Goal: Task Accomplishment & Management: Use online tool/utility

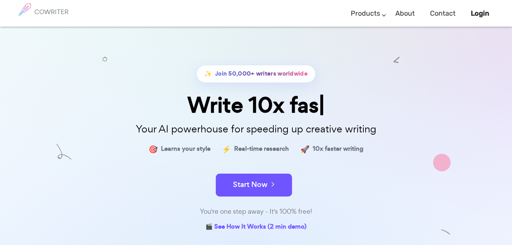
click at [274, 197] on div "✨ Join 50,000+ writers worldwide Write 10x fas Your AI powerhouse for speeding …" at bounding box center [256, 149] width 381 height 168
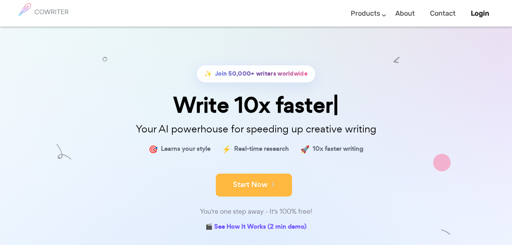
click at [273, 192] on button "Start Now" at bounding box center [254, 184] width 76 height 23
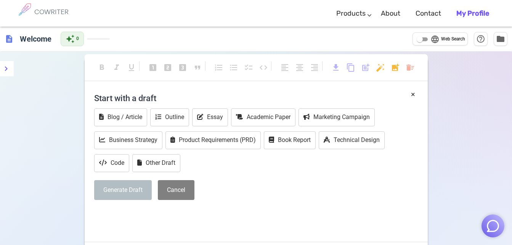
click at [460, 9] on b "My Profile" at bounding box center [472, 13] width 33 height 8
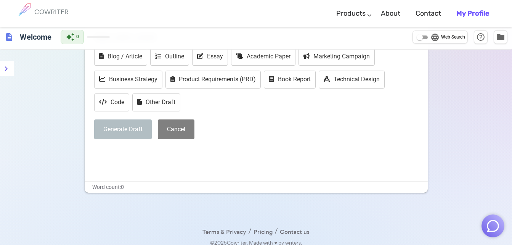
scroll to position [66, 0]
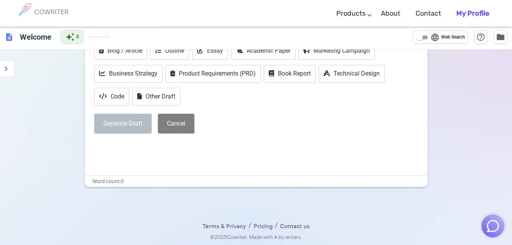
click at [470, 13] on b "My Profile" at bounding box center [472, 13] width 33 height 8
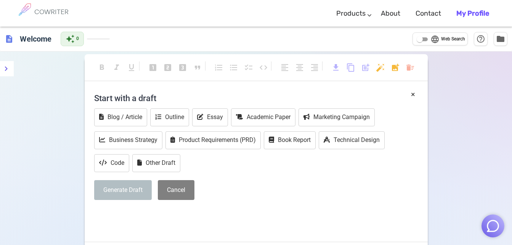
click at [169, 214] on p "﻿" at bounding box center [256, 213] width 324 height 11
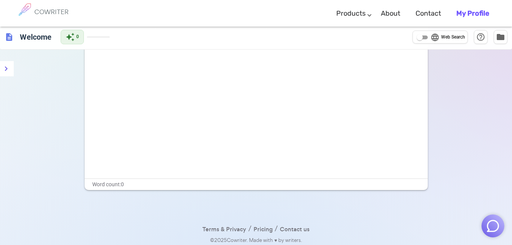
scroll to position [69, 0]
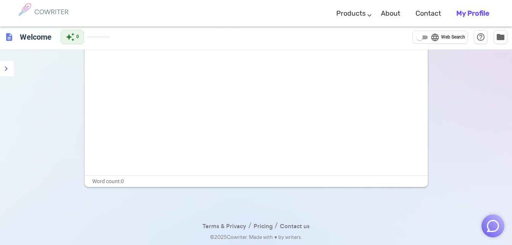
click at [150, 163] on div "Ask me to write anything and end with '++' to get AI assistance! Try: 'Write an…" at bounding box center [256, 98] width 343 height 152
click at [142, 164] on div "Ask me to write anything and end with '++' to get AI assistance! Try: 'Write an…" at bounding box center [256, 98] width 343 height 152
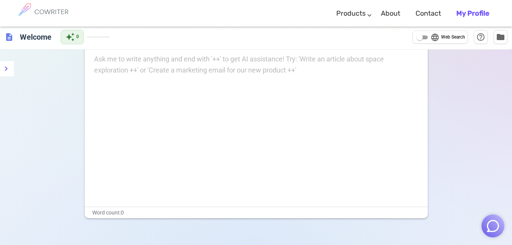
scroll to position [0, 0]
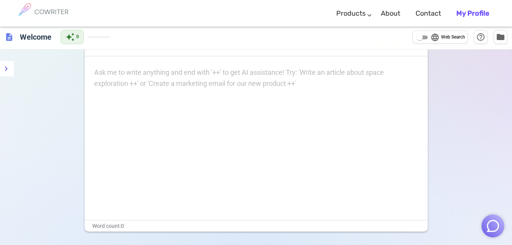
scroll to position [38, 0]
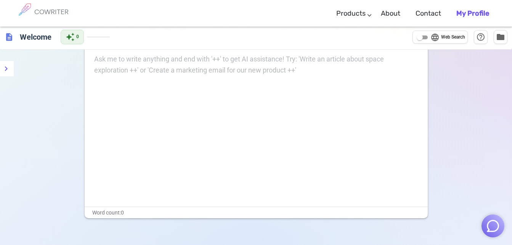
click at [151, 91] on div "Ask me to write anything and end with '++' to get AI assistance! Try: 'Write an…" at bounding box center [256, 130] width 343 height 152
click at [142, 68] on div "Ask me to write anything and end with '++' to get AI assistance! Try: 'Write an…" at bounding box center [256, 65] width 324 height 22
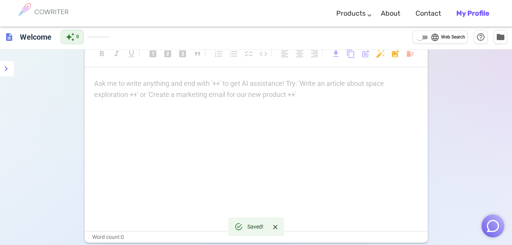
scroll to position [0, 0]
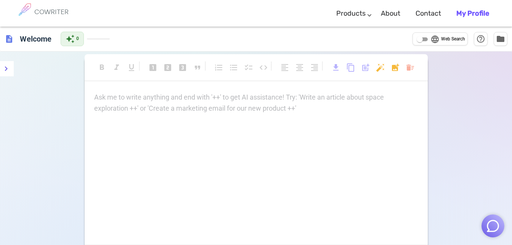
click at [425, 43] on input "language Web Search" at bounding box center [419, 39] width 27 height 9
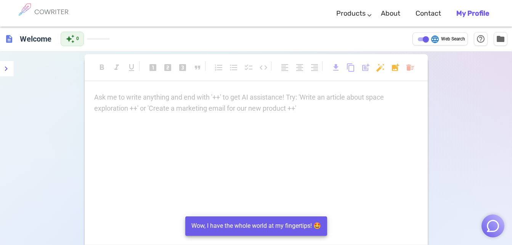
click at [425, 43] on input "language Web Search" at bounding box center [425, 39] width 27 height 9
checkbox input "false"
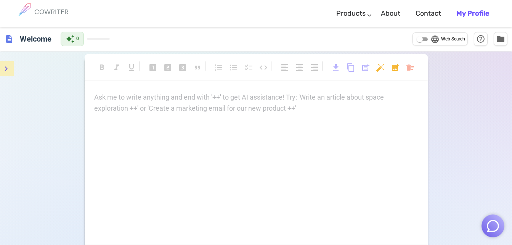
click at [7, 69] on icon "menu" at bounding box center [6, 68] width 3 height 5
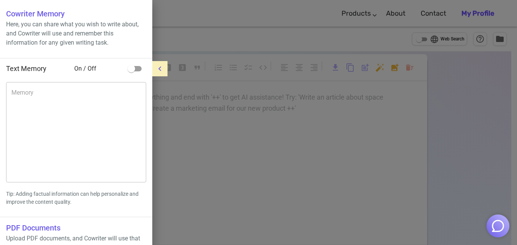
click at [194, 107] on div at bounding box center [258, 122] width 517 height 245
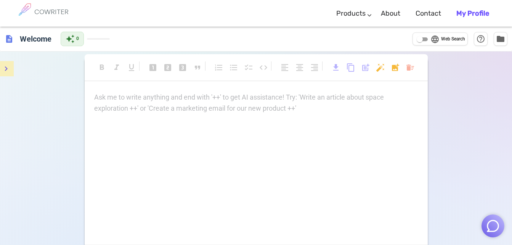
click at [176, 101] on p "Ask me to write anything and end with '++' to get AI assistance! Try: 'Write an…" at bounding box center [256, 97] width 324 height 11
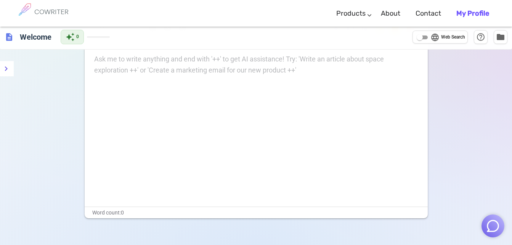
scroll to position [69, 0]
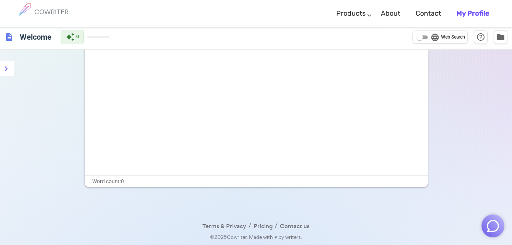
click at [499, 223] on img "button" at bounding box center [492, 225] width 14 height 14
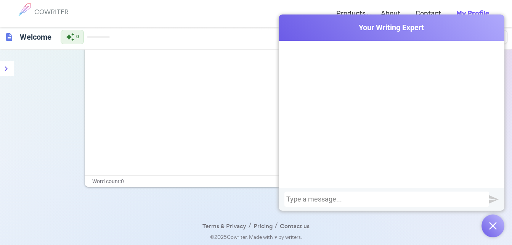
click at [436, 196] on div at bounding box center [386, 199] width 201 height 8
drag, startPoint x: 357, startPoint y: 195, endPoint x: 278, endPoint y: 200, distance: 78.6
click at [278, 200] on div "[URL][DOMAIN_NAME]" at bounding box center [390, 198] width 225 height 23
drag, startPoint x: 337, startPoint y: 200, endPoint x: 255, endPoint y: 200, distance: 82.6
click at [255, 200] on div "Cowriter Your Writing Expert [URL][DOMAIN_NAME] COWRITER Products Writing Marke…" at bounding box center [256, 100] width 512 height 287
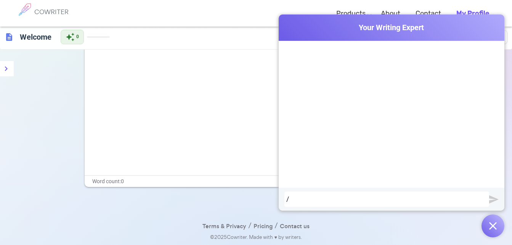
click at [296, 200] on div "/" at bounding box center [386, 199] width 201 height 8
click at [296, 200] on div at bounding box center [386, 199] width 201 height 8
drag, startPoint x: 248, startPoint y: 203, endPoint x: 280, endPoint y: 177, distance: 40.9
click at [248, 202] on div "Terms & Privacy / Pricing / Contact us © 2025 Cowriter. Made with ♥ by writers." at bounding box center [256, 203] width 328 height 32
